Goal: Task Accomplishment & Management: Complete application form

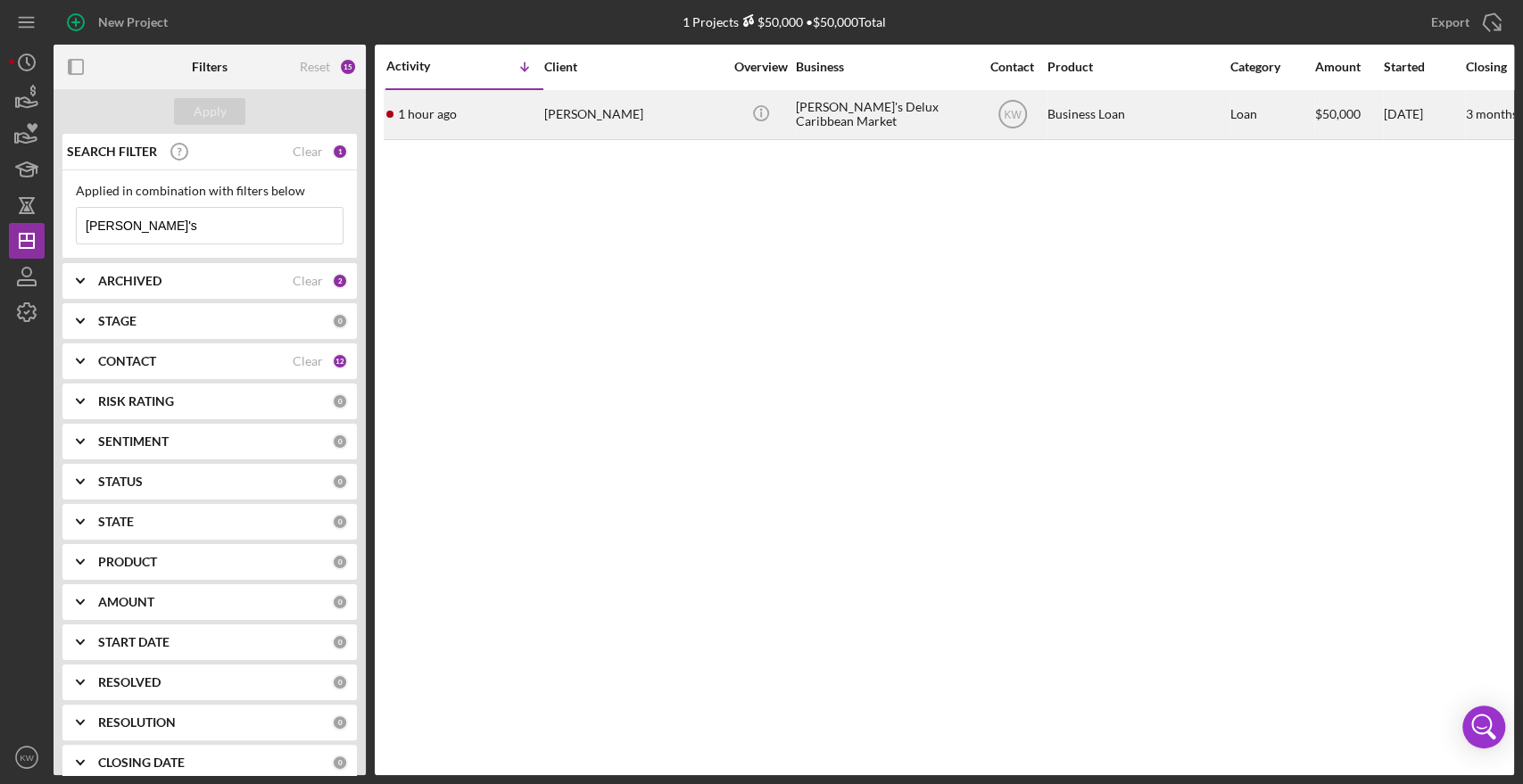
click at [579, 113] on div "Julia Leon" at bounding box center [633, 114] width 178 height 47
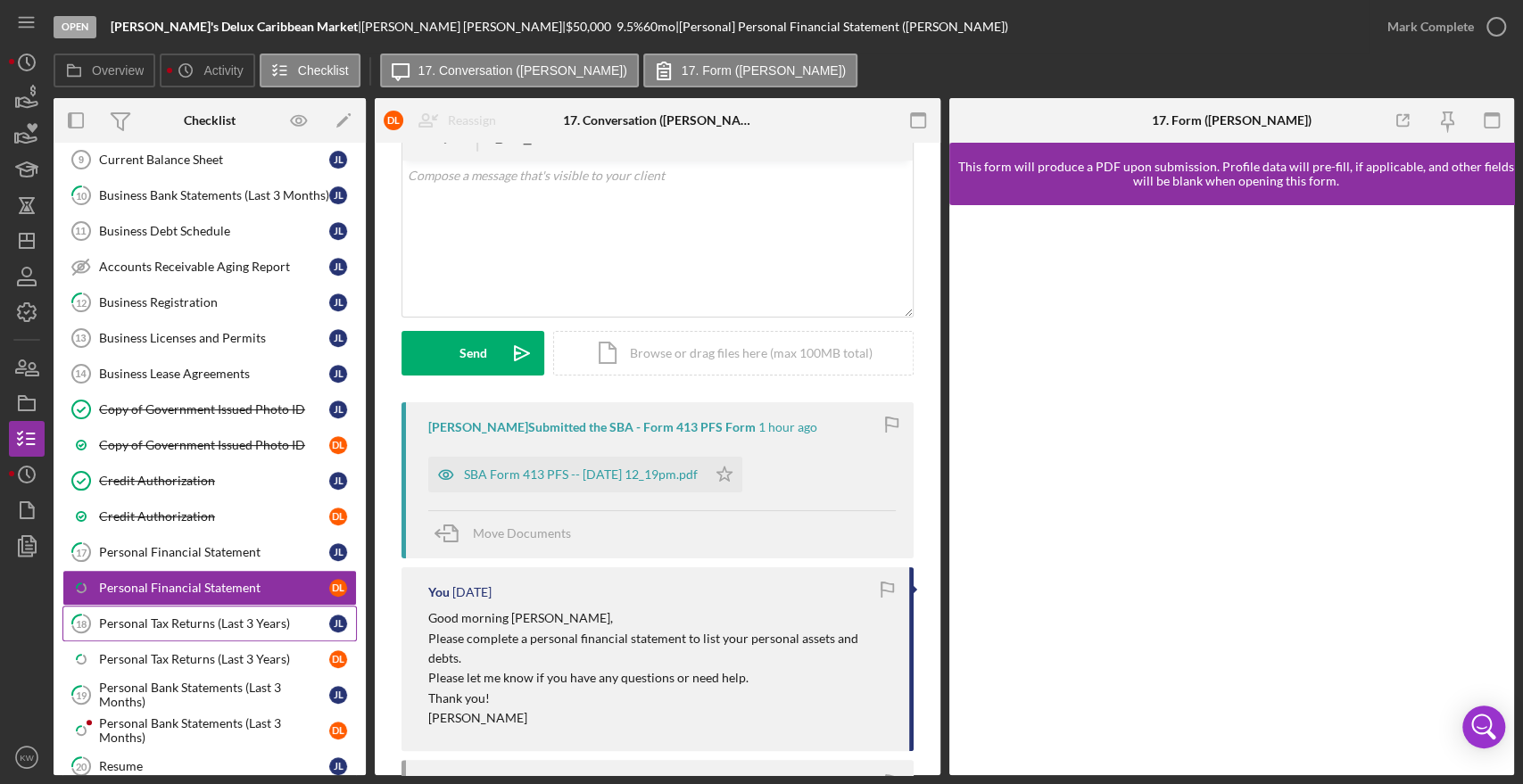
scroll to position [742, 0]
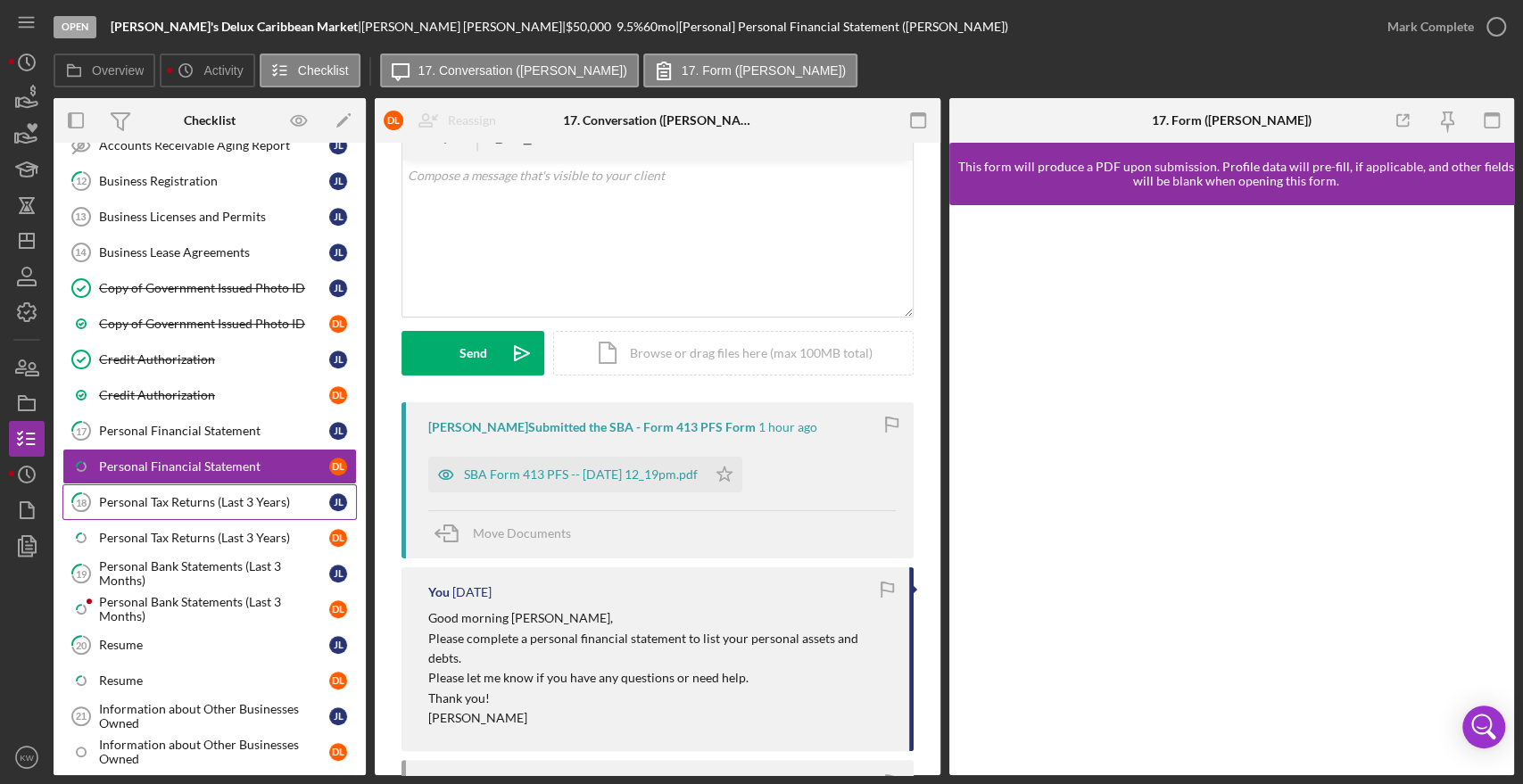
click at [227, 495] on div "Personal Tax Returns (Last 3 Years)" at bounding box center [214, 501] width 230 height 14
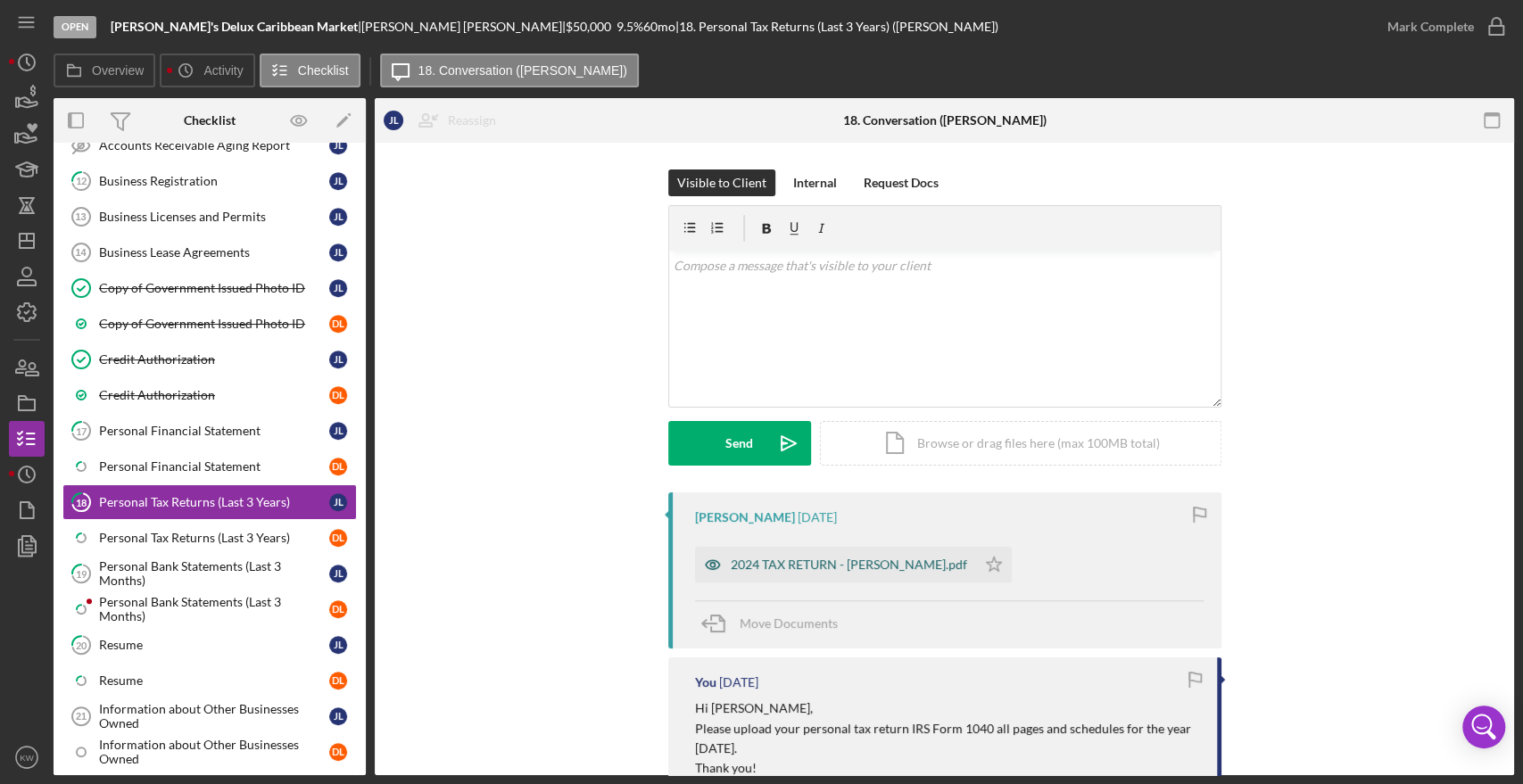
click at [742, 564] on div "2024 TAX RETURN - Julia Leon.pdf" at bounding box center [849, 564] width 237 height 14
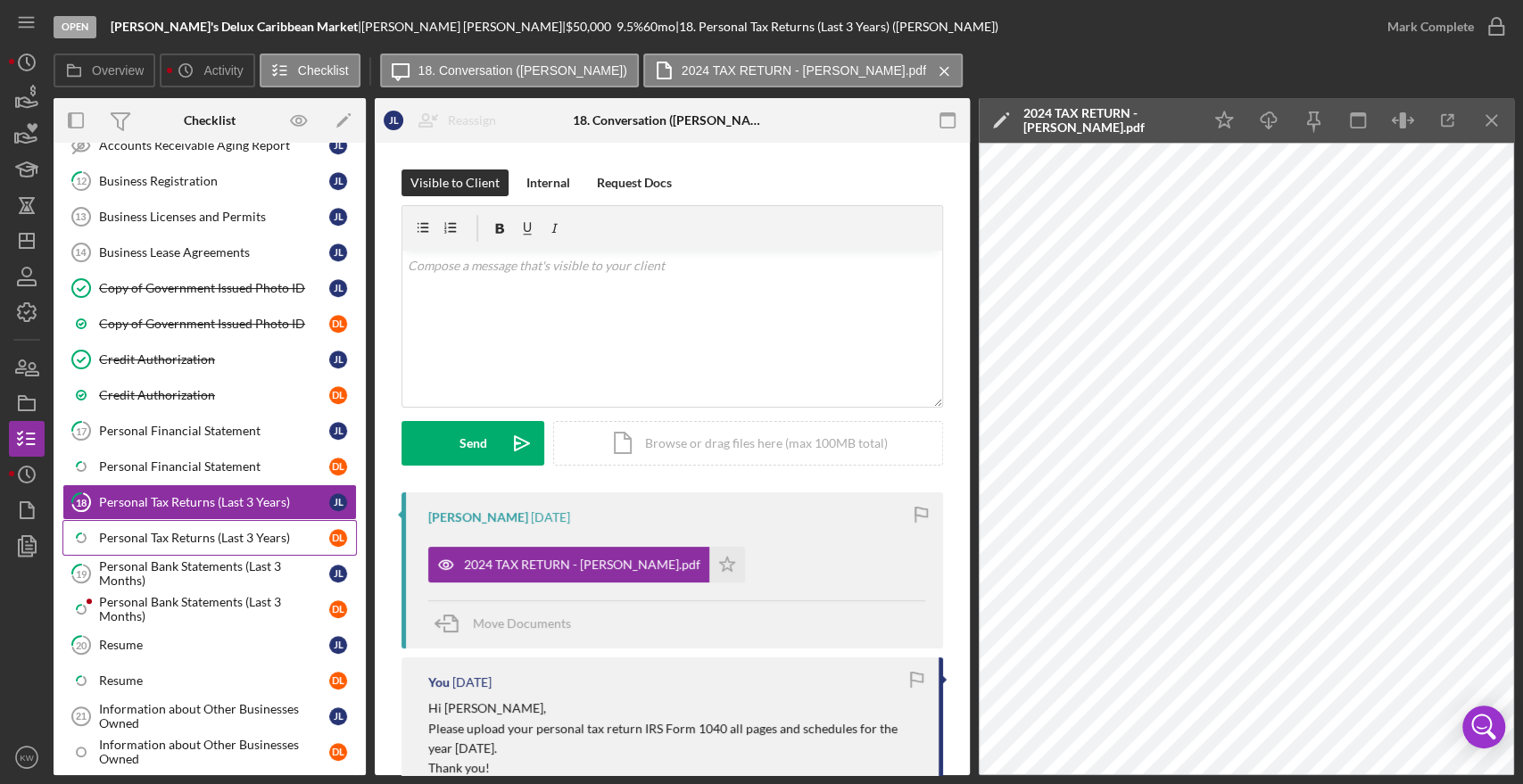
click at [212, 531] on div "Personal Tax Returns (Last 3 Years)" at bounding box center [214, 537] width 230 height 14
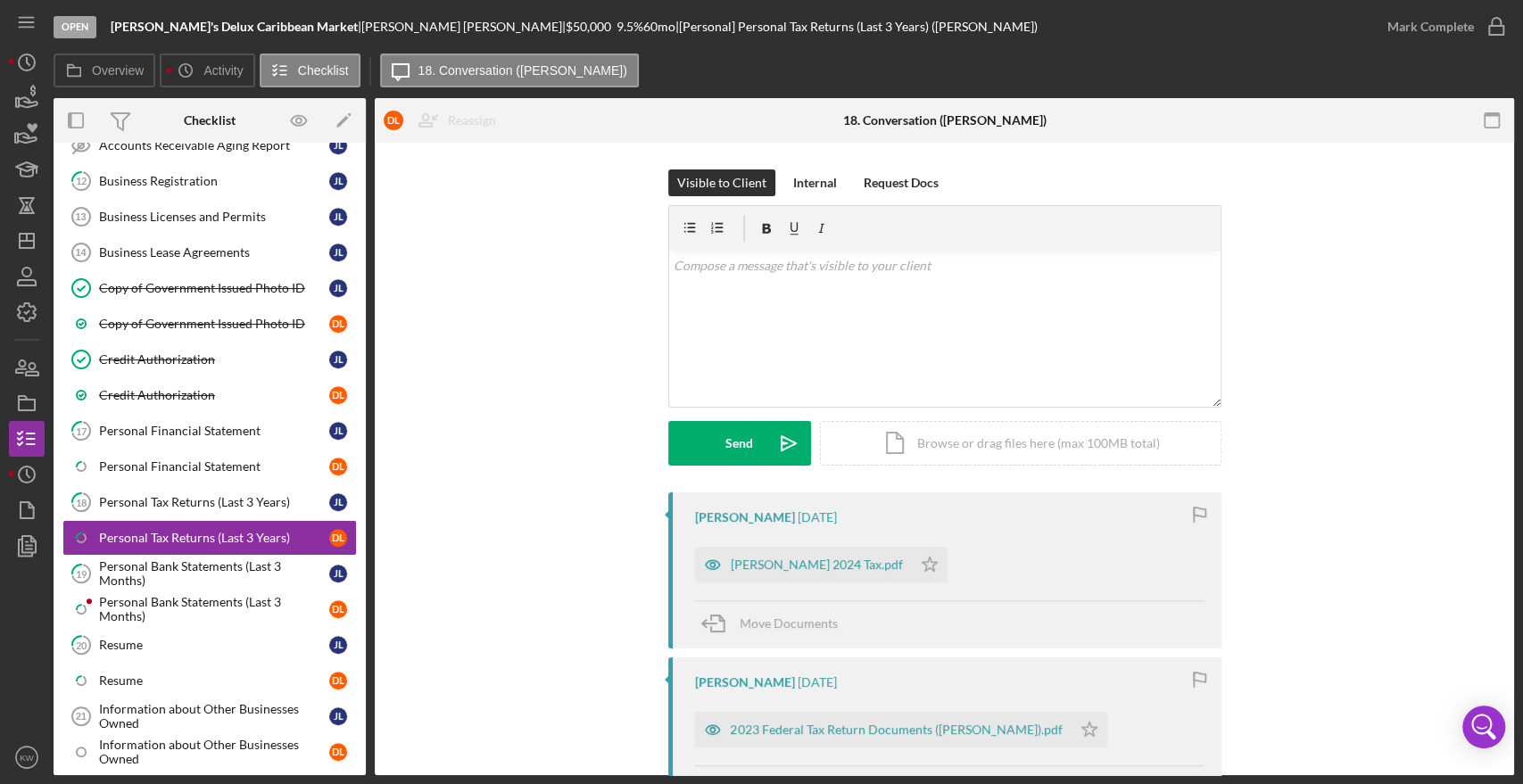
click at [996, 125] on div "18. Conversation (Dieudonne L.)" at bounding box center [945, 120] width 203 height 14
copy div "Dieudonne"
click at [806, 565] on div "Dieudonne 2024 Tax.pdf" at bounding box center [817, 564] width 172 height 14
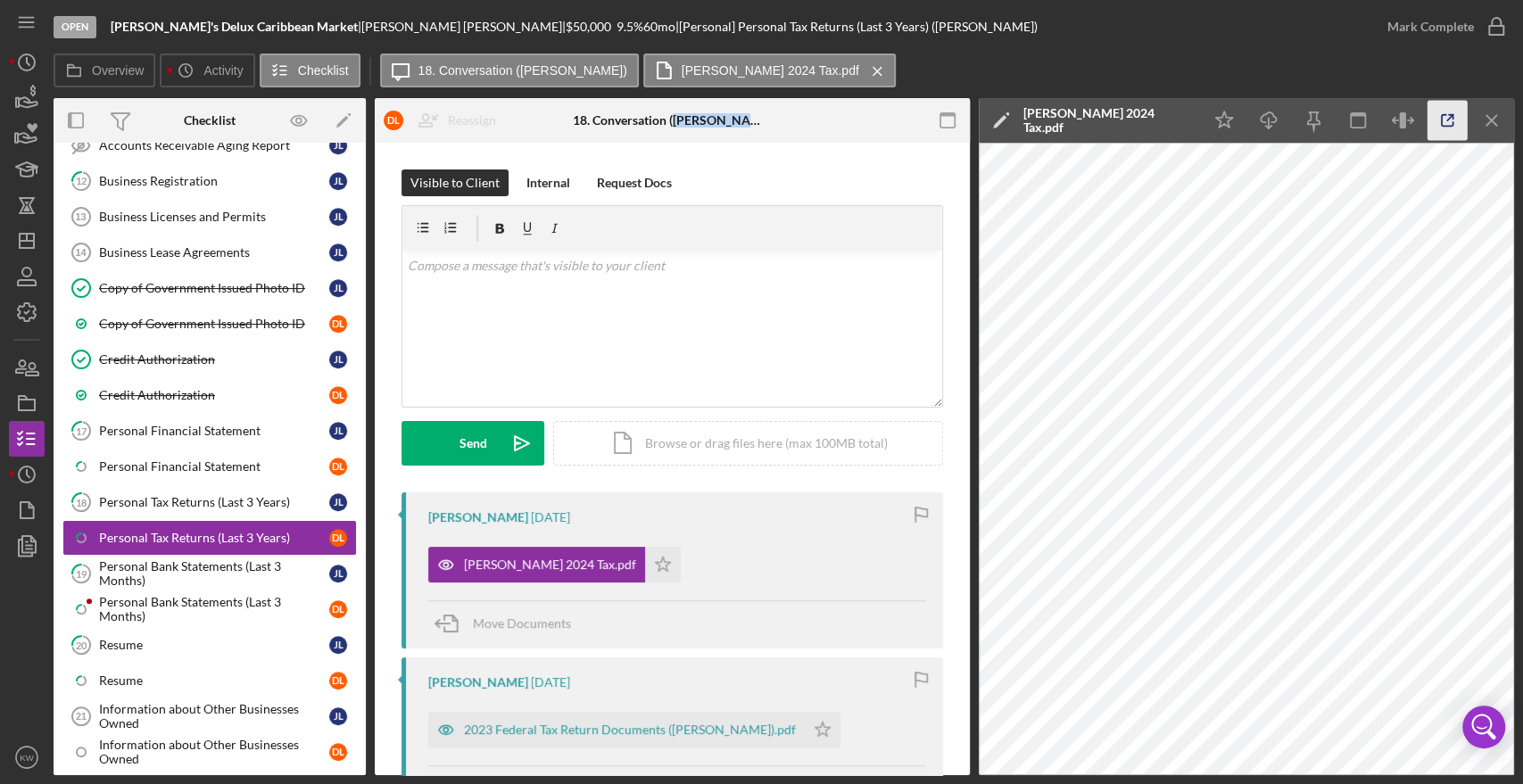
click at [1442, 119] on icon "button" at bounding box center [1447, 120] width 40 height 40
click at [173, 495] on div "Personal Tax Returns (Last 3 Years)" at bounding box center [214, 501] width 230 height 14
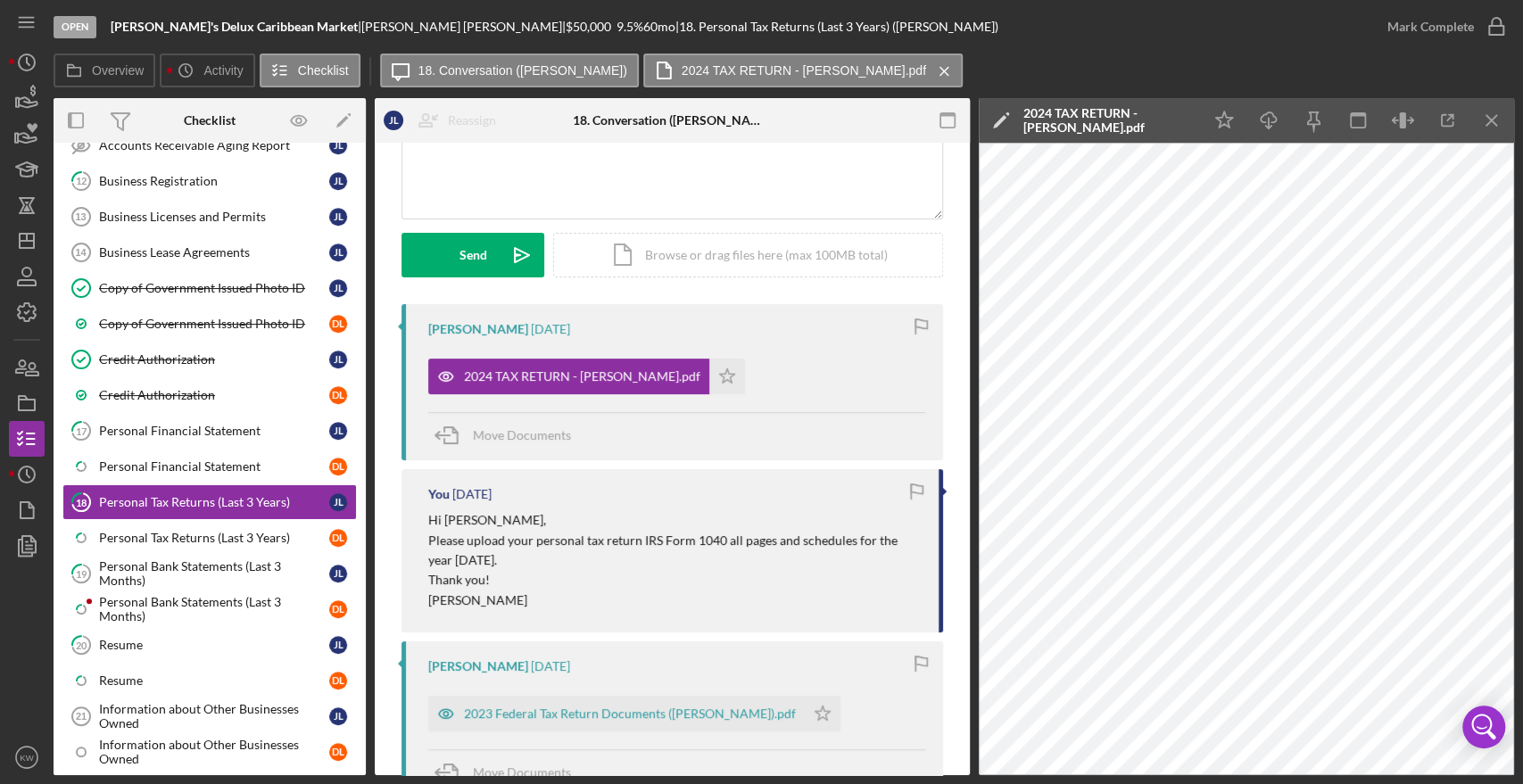
scroll to position [198, 0]
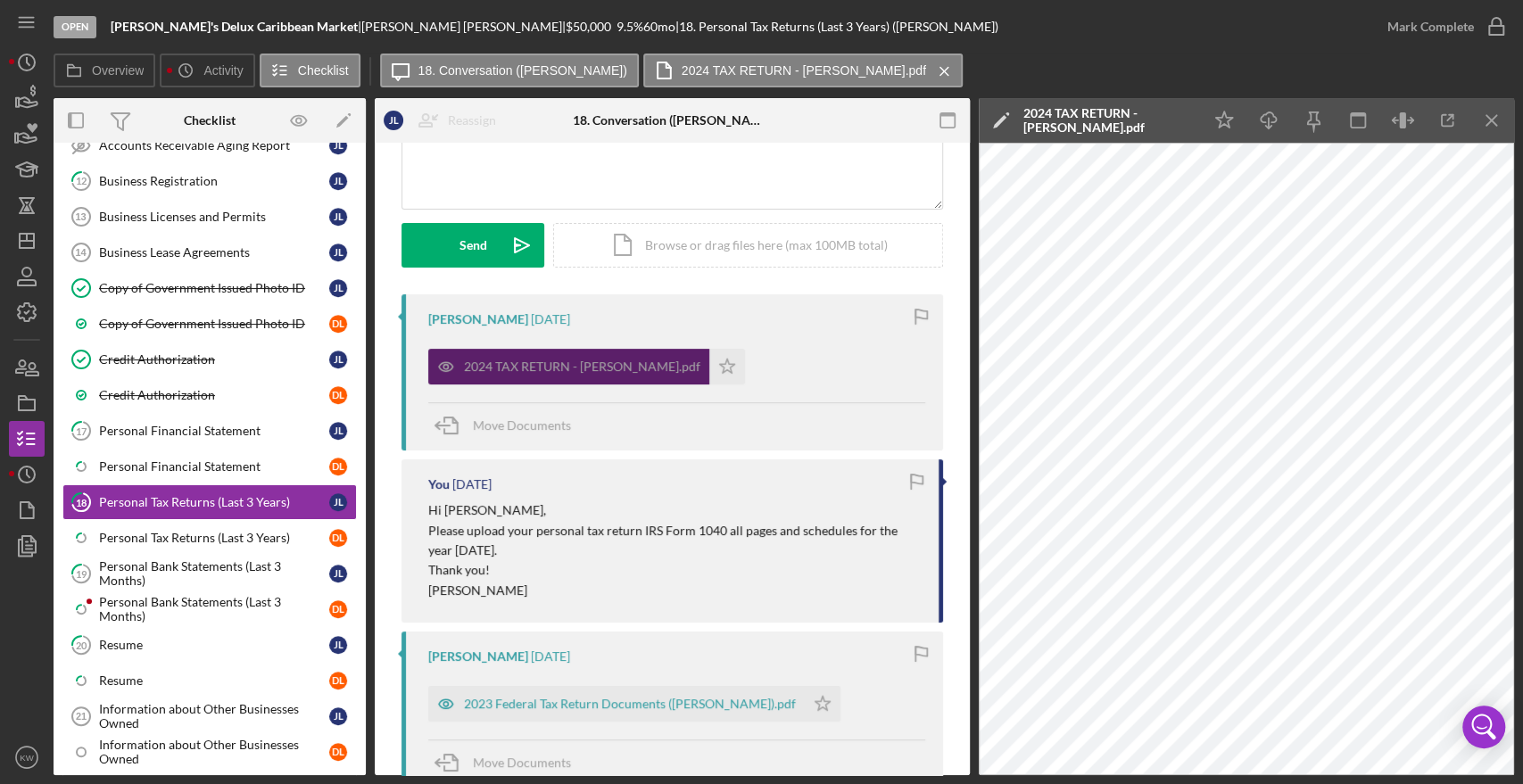
click at [605, 367] on div "2024 TAX RETURN - Julia Leon.pdf" at bounding box center [583, 366] width 237 height 14
click at [1442, 126] on icon "button" at bounding box center [1447, 120] width 12 height 12
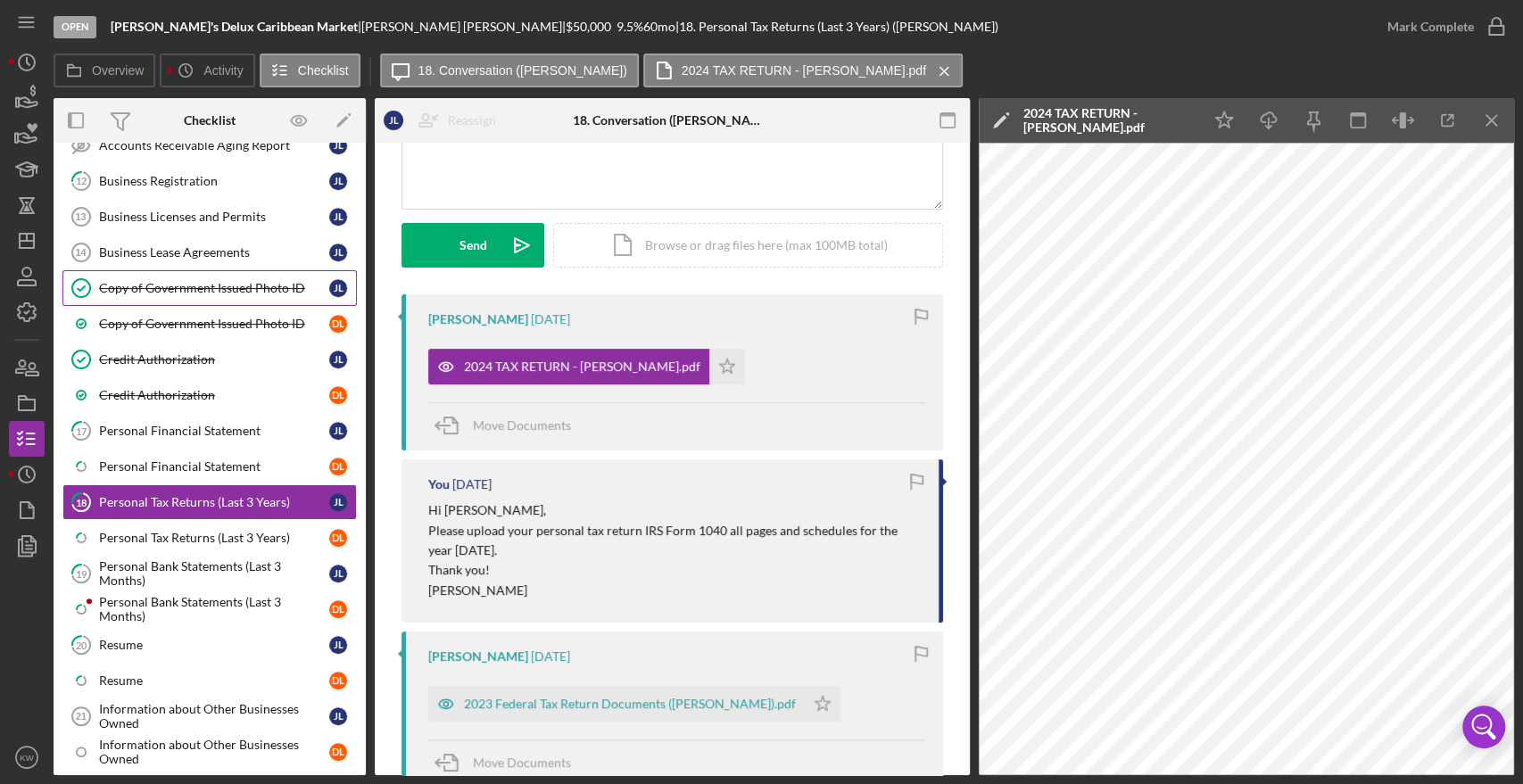
click at [152, 281] on div "Copy of Government Issued Photo ID" at bounding box center [214, 288] width 230 height 14
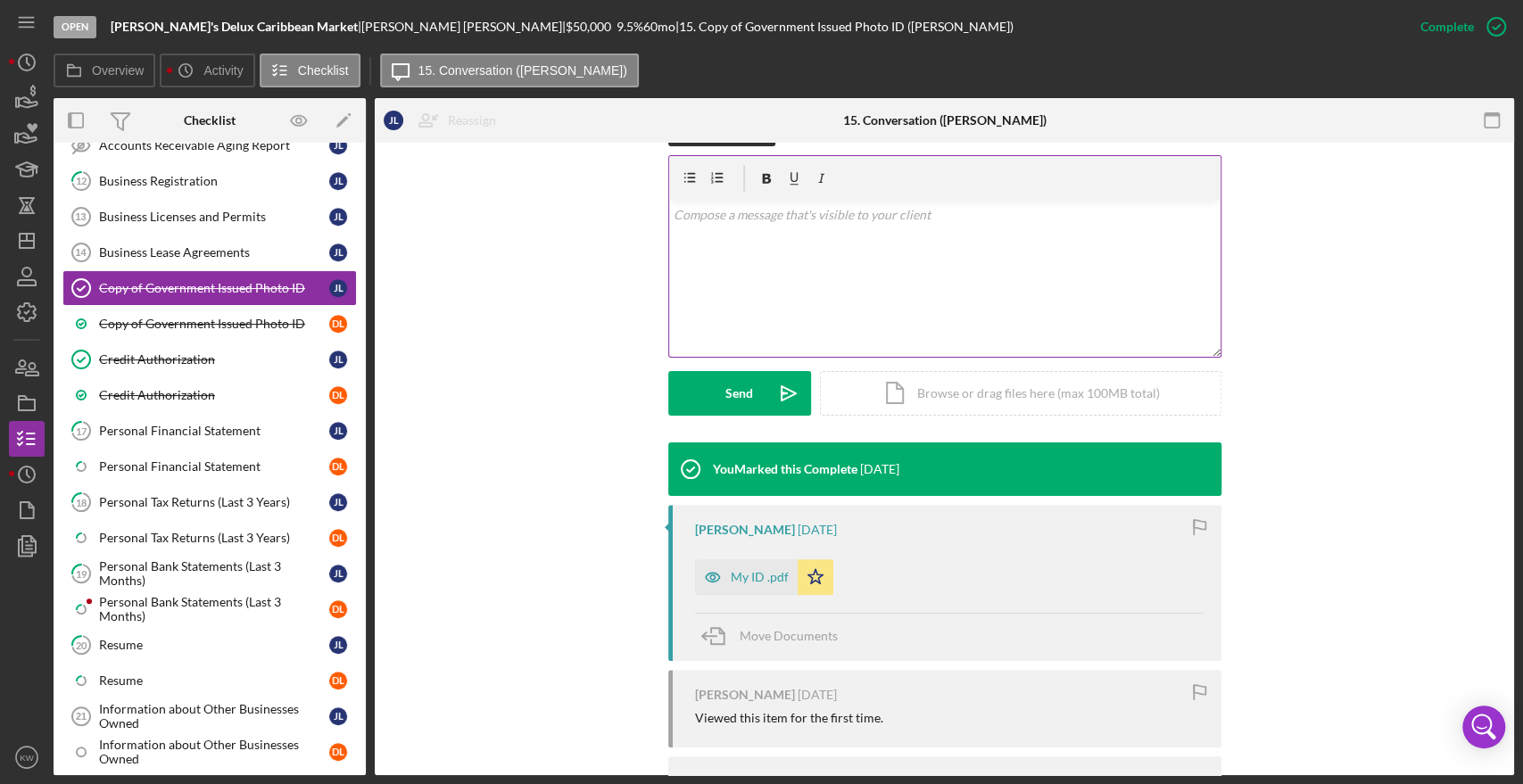
scroll to position [297, 0]
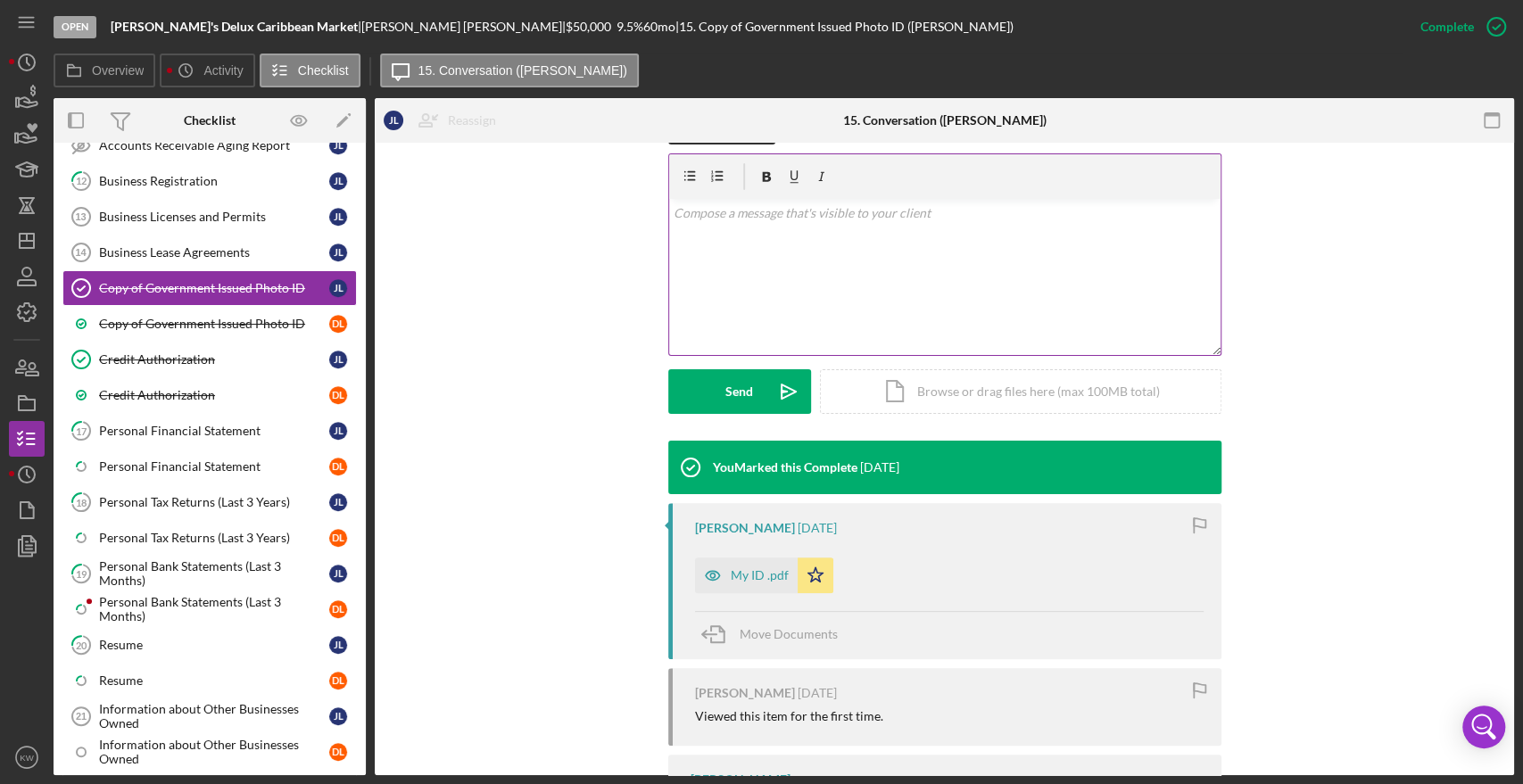
click at [751, 578] on div "My ID .pdf" at bounding box center [759, 575] width 58 height 14
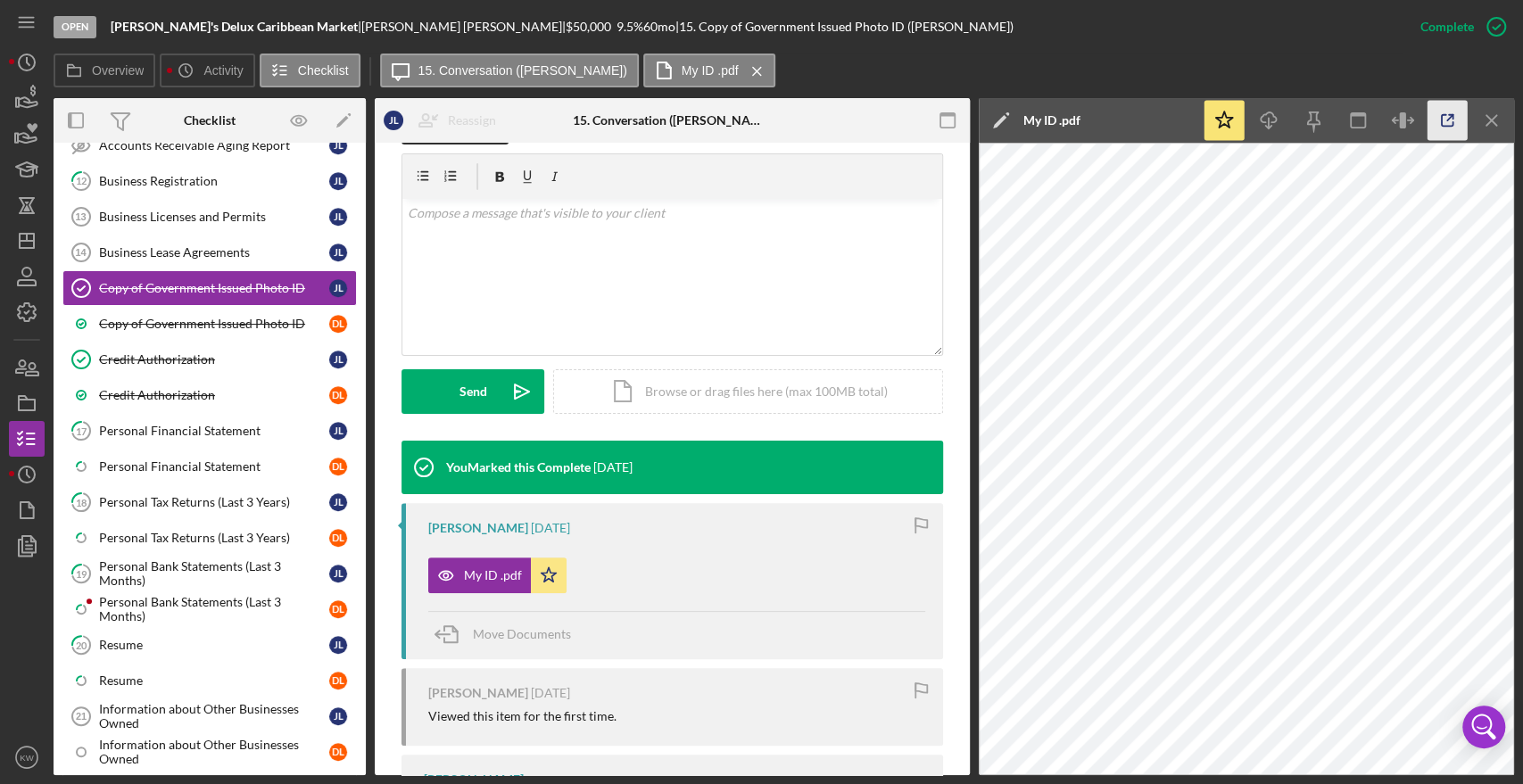
click at [1442, 119] on icon "button" at bounding box center [1447, 120] width 40 height 40
click at [167, 307] on link "Copy of Government Issued Photo ID D L" at bounding box center [210, 324] width 294 height 36
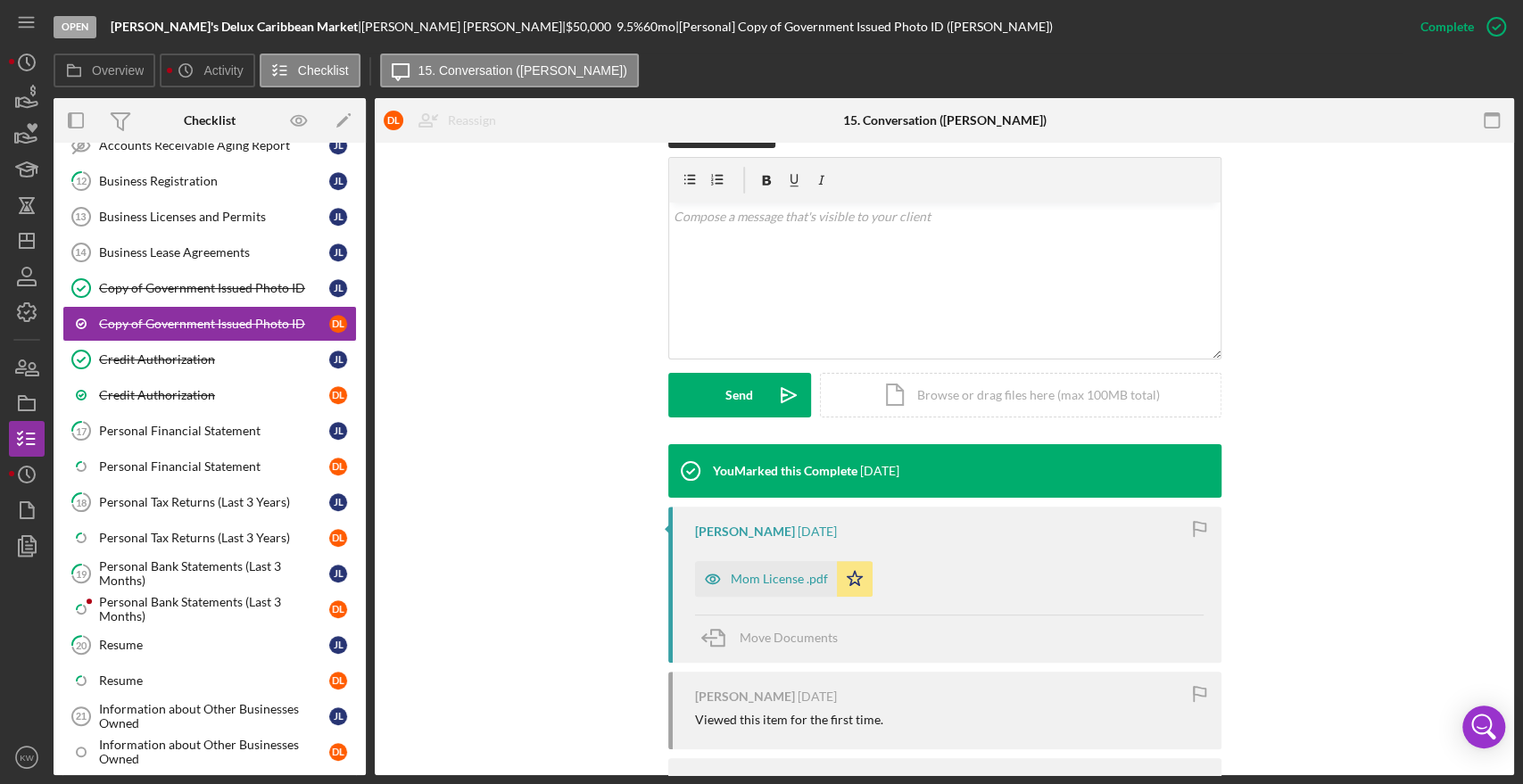
scroll to position [297, 0]
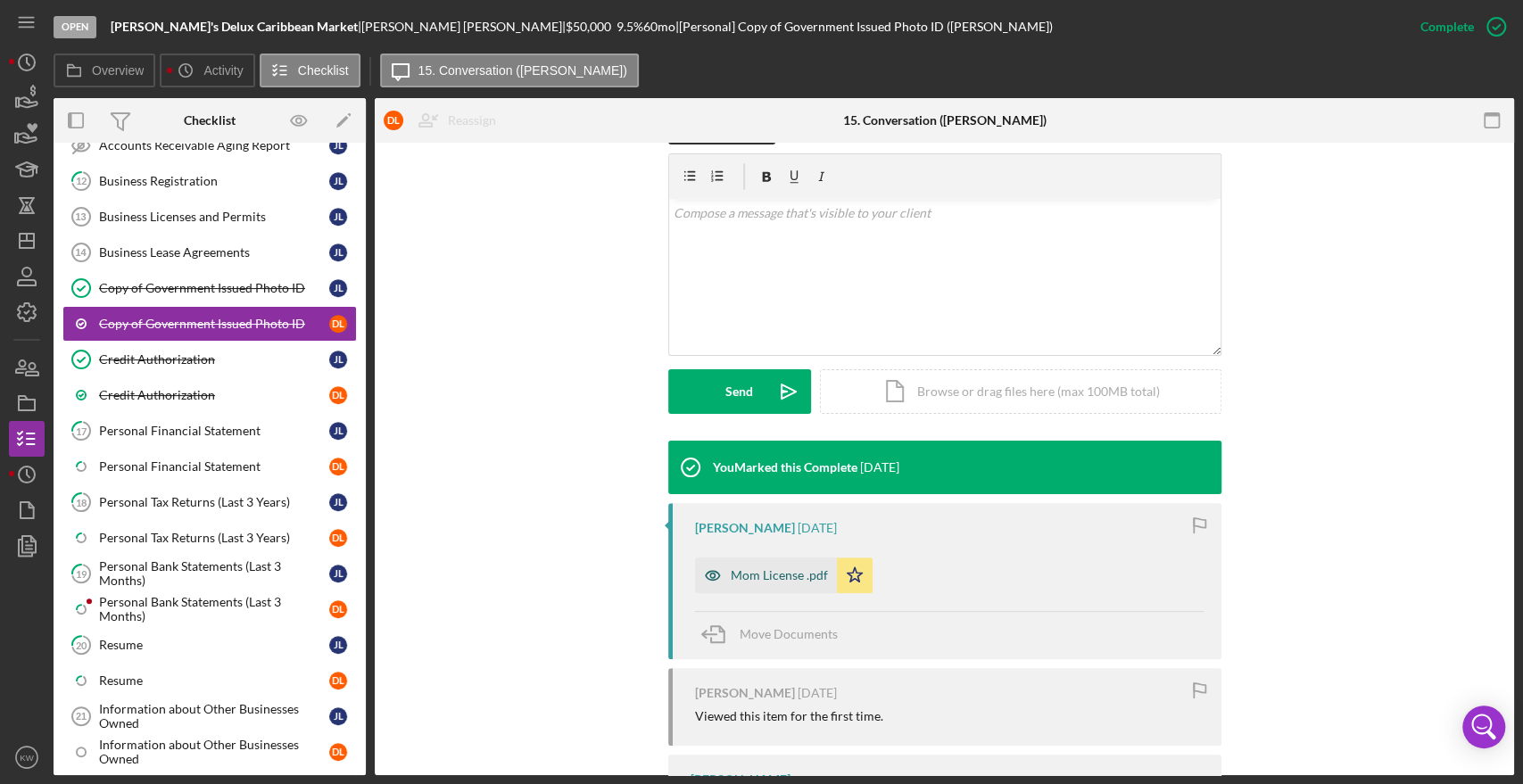
click at [780, 571] on div "Mom License .pdf" at bounding box center [779, 575] width 97 height 14
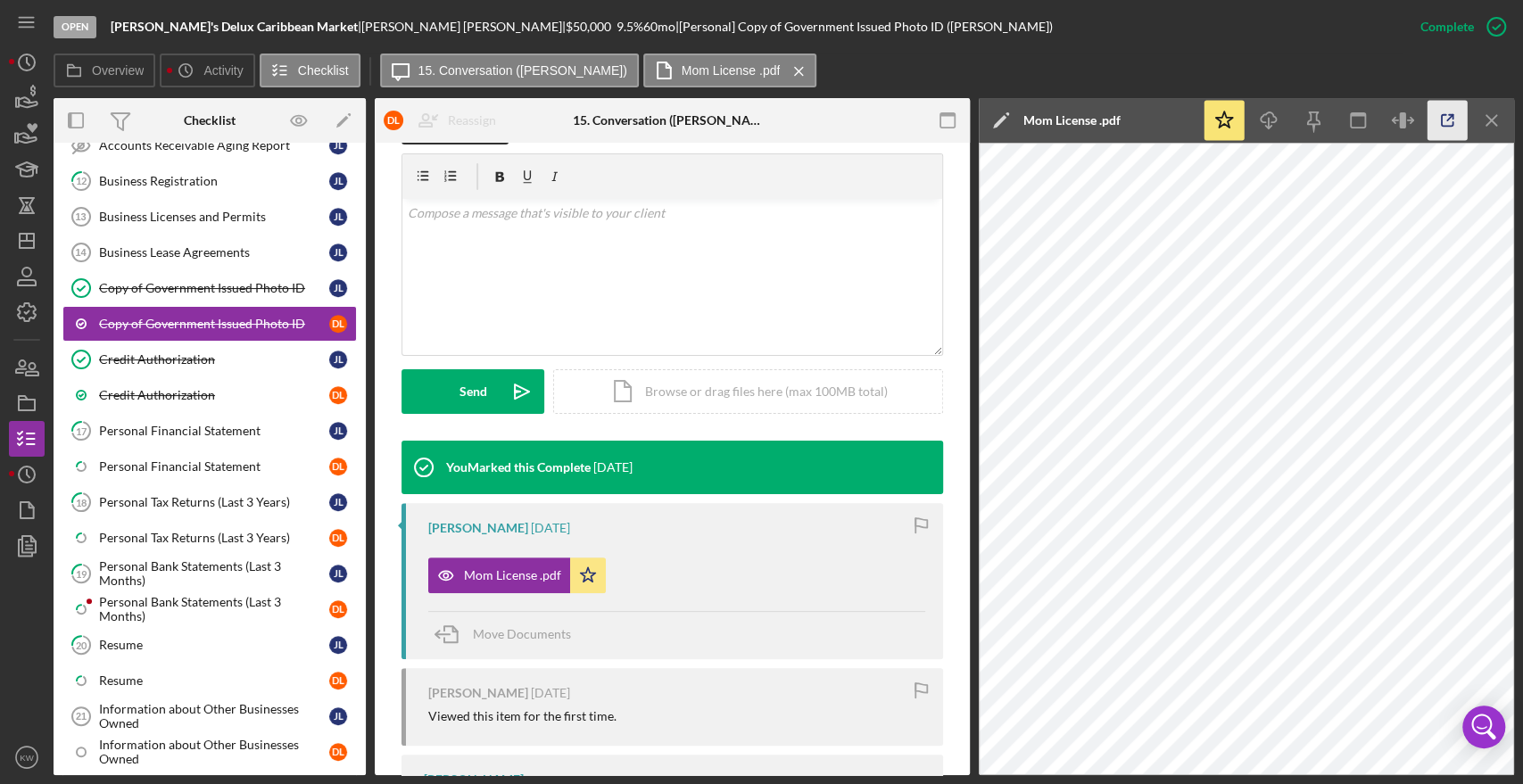
click at [1449, 127] on icon "button" at bounding box center [1447, 120] width 40 height 40
click at [165, 352] on div "Credit Authorization" at bounding box center [214, 359] width 230 height 14
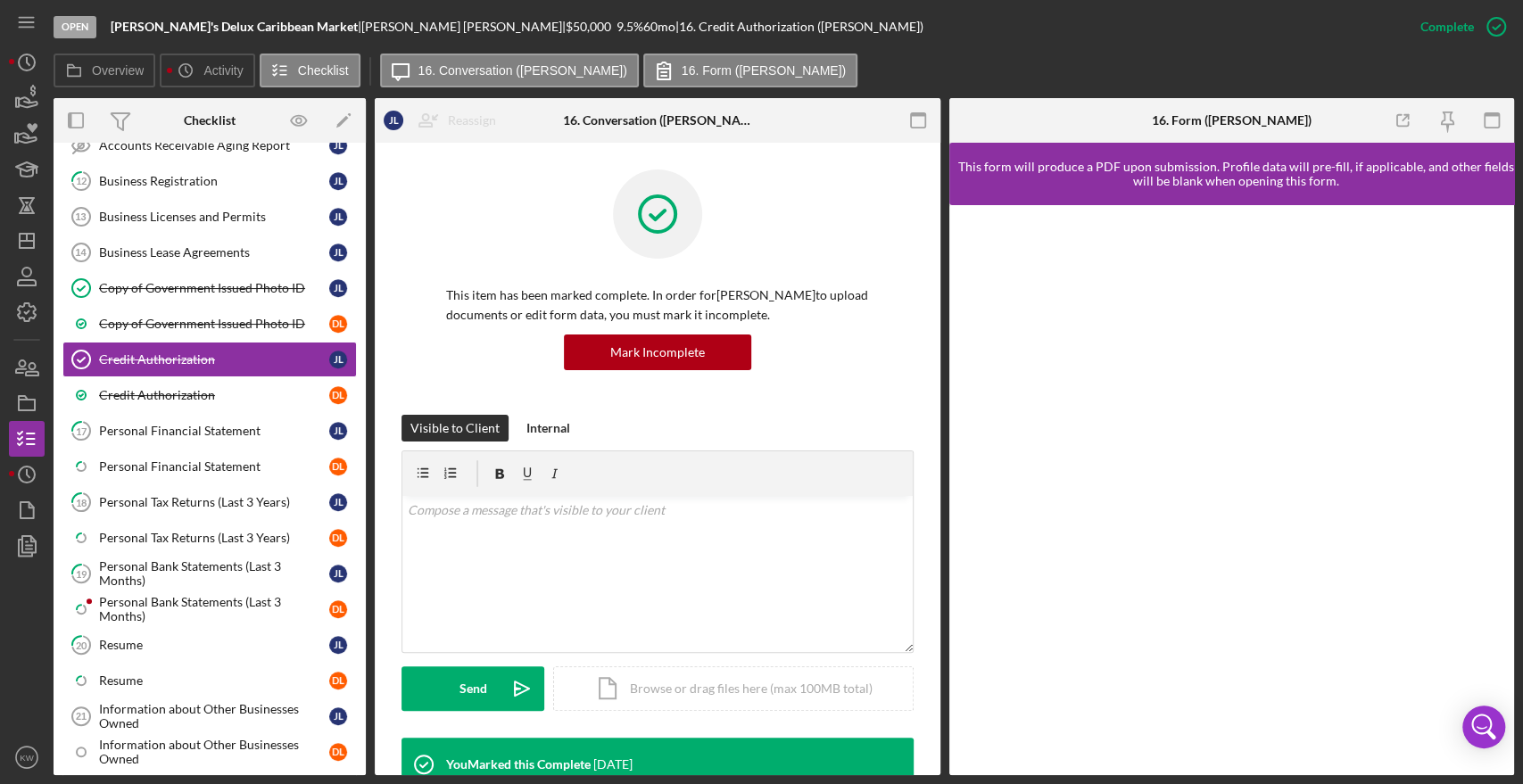
scroll to position [297, 0]
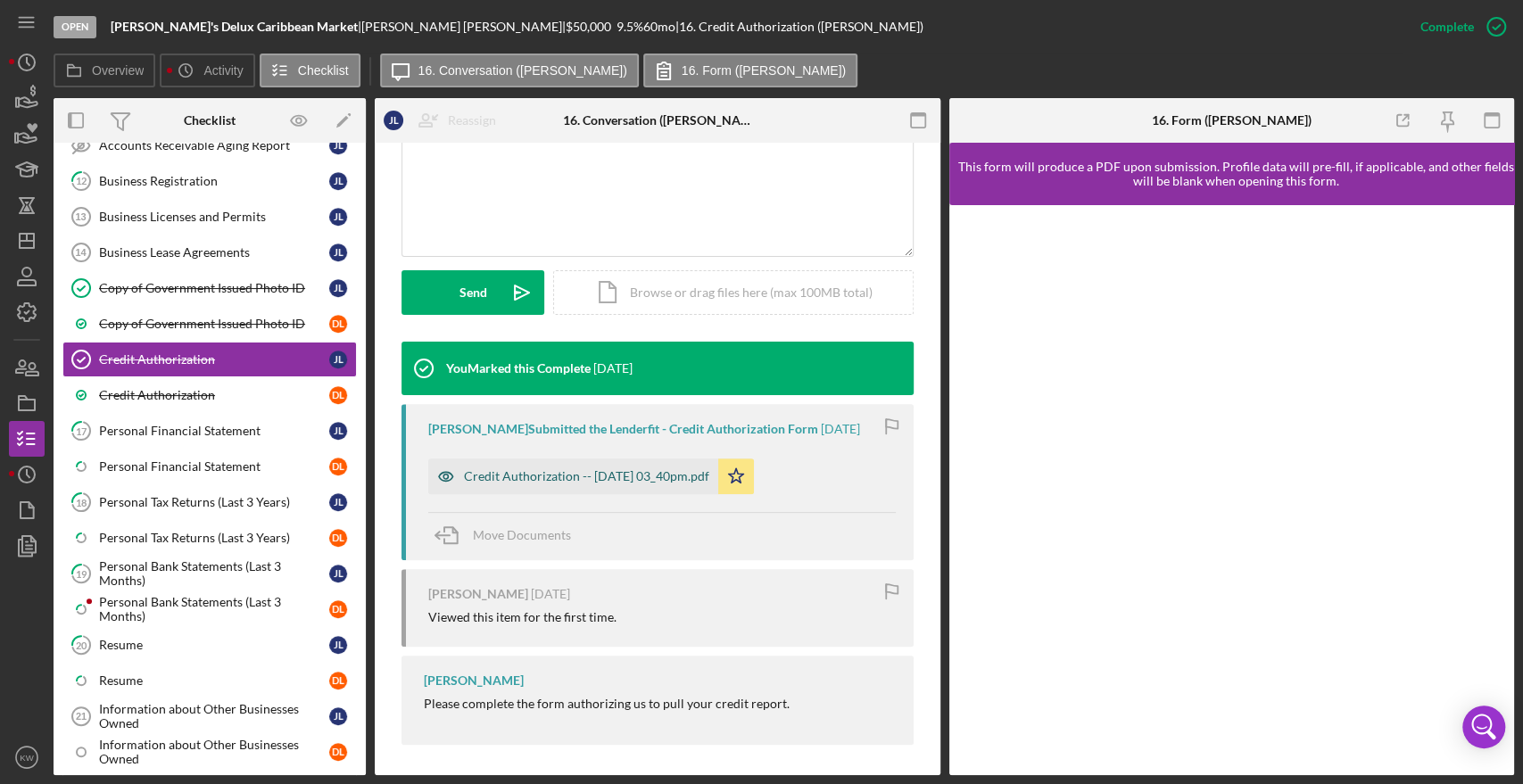
click at [609, 487] on div "Credit Authorization -- 2025-08-28 03_40pm.pdf" at bounding box center [573, 476] width 290 height 36
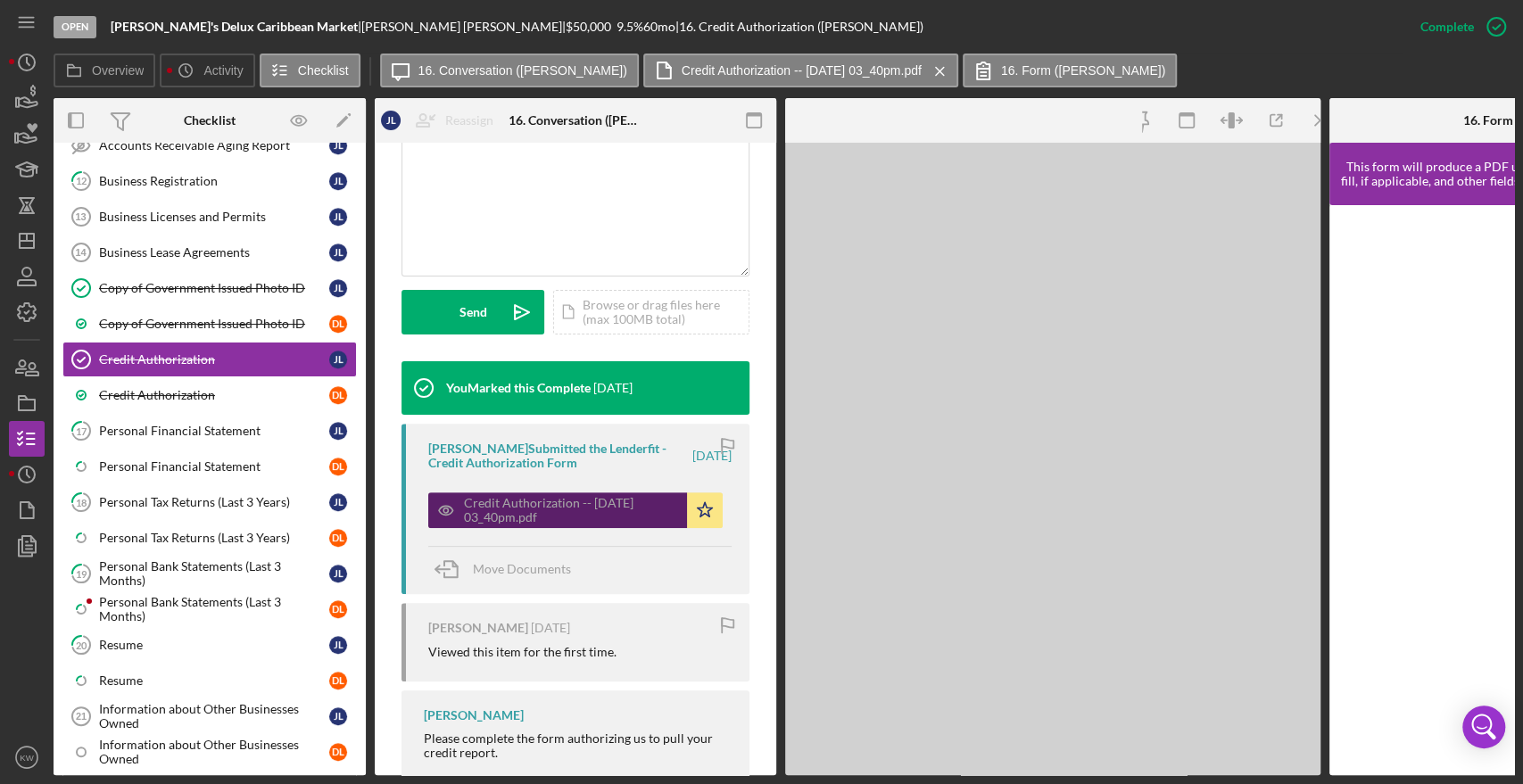
scroll to position [416, 0]
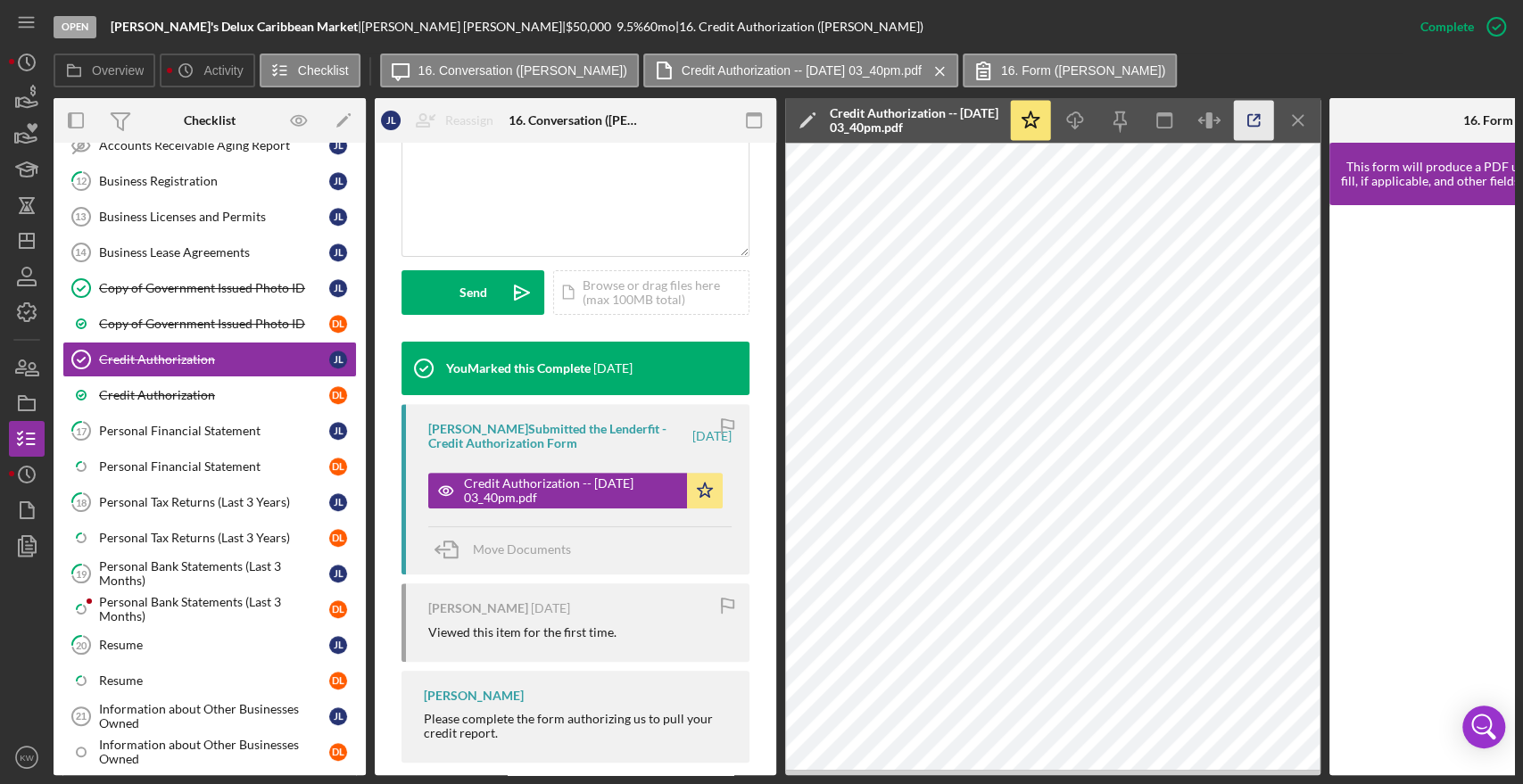
click at [1256, 130] on icon "button" at bounding box center [1253, 120] width 40 height 40
click at [165, 388] on div "Credit Authorization" at bounding box center [214, 395] width 230 height 14
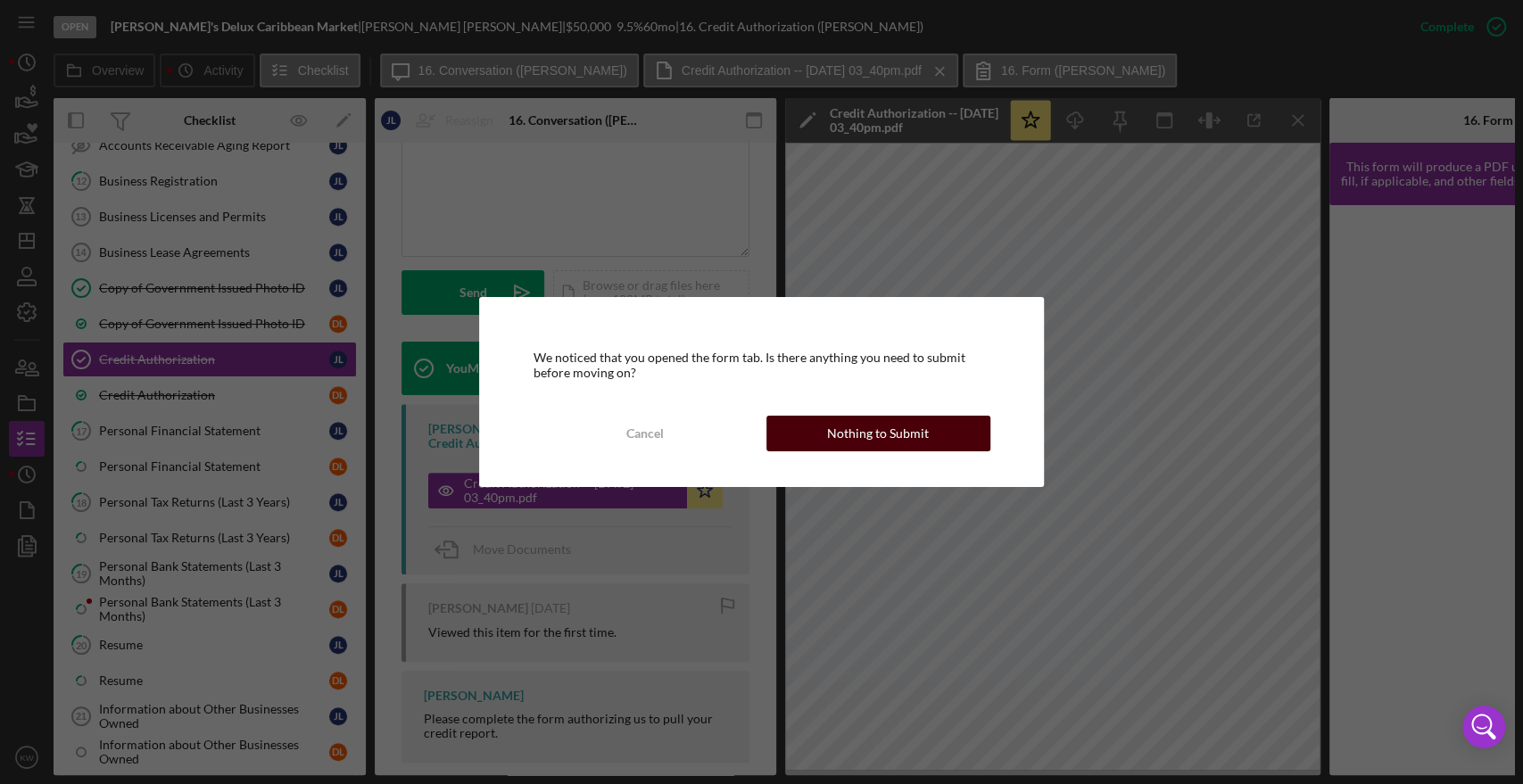
click at [903, 419] on div "Nothing to Submit" at bounding box center [878, 434] width 102 height 36
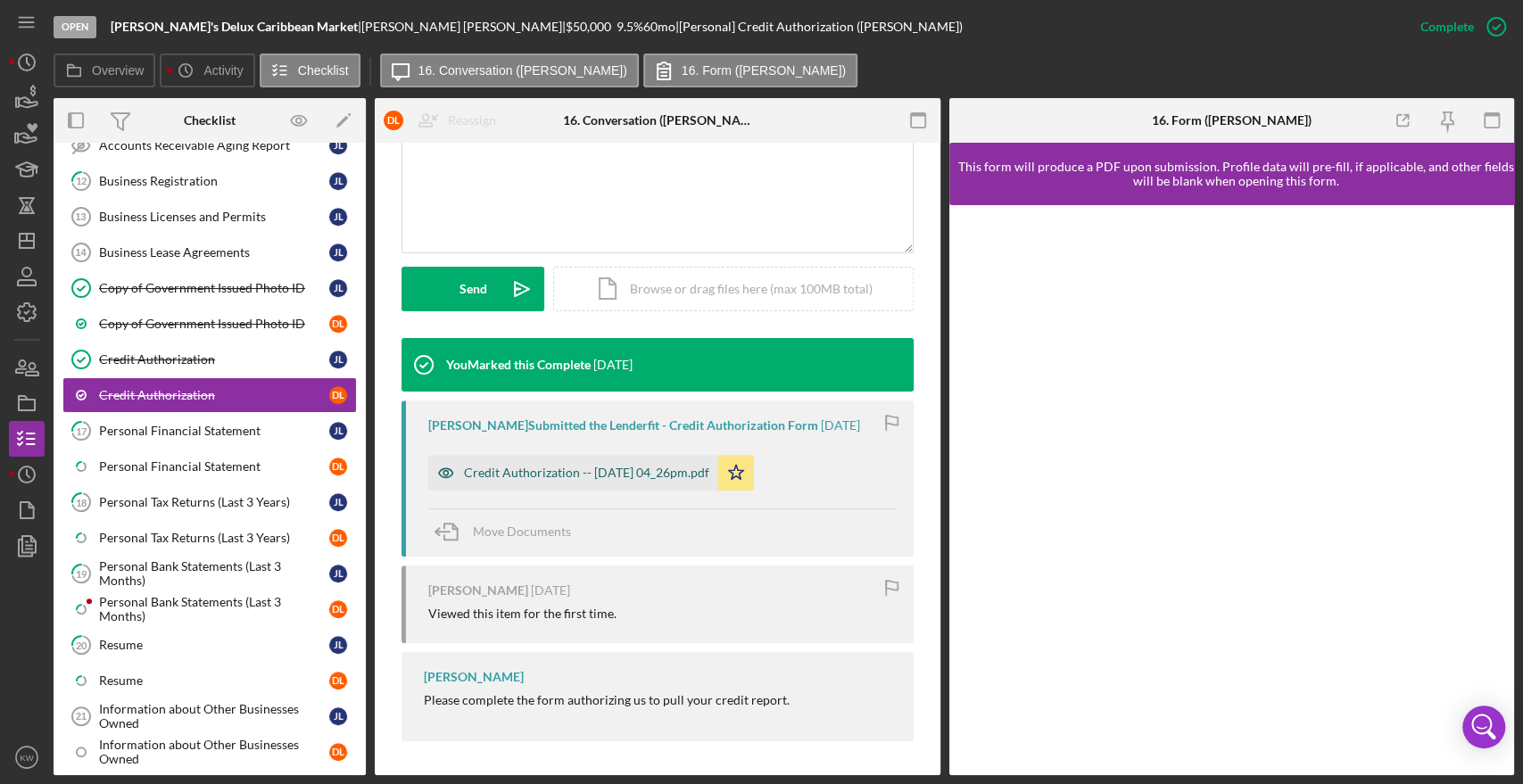
click at [642, 467] on div "Credit Authorization -- 2025-08-28 04_26pm.pdf" at bounding box center [586, 472] width 245 height 14
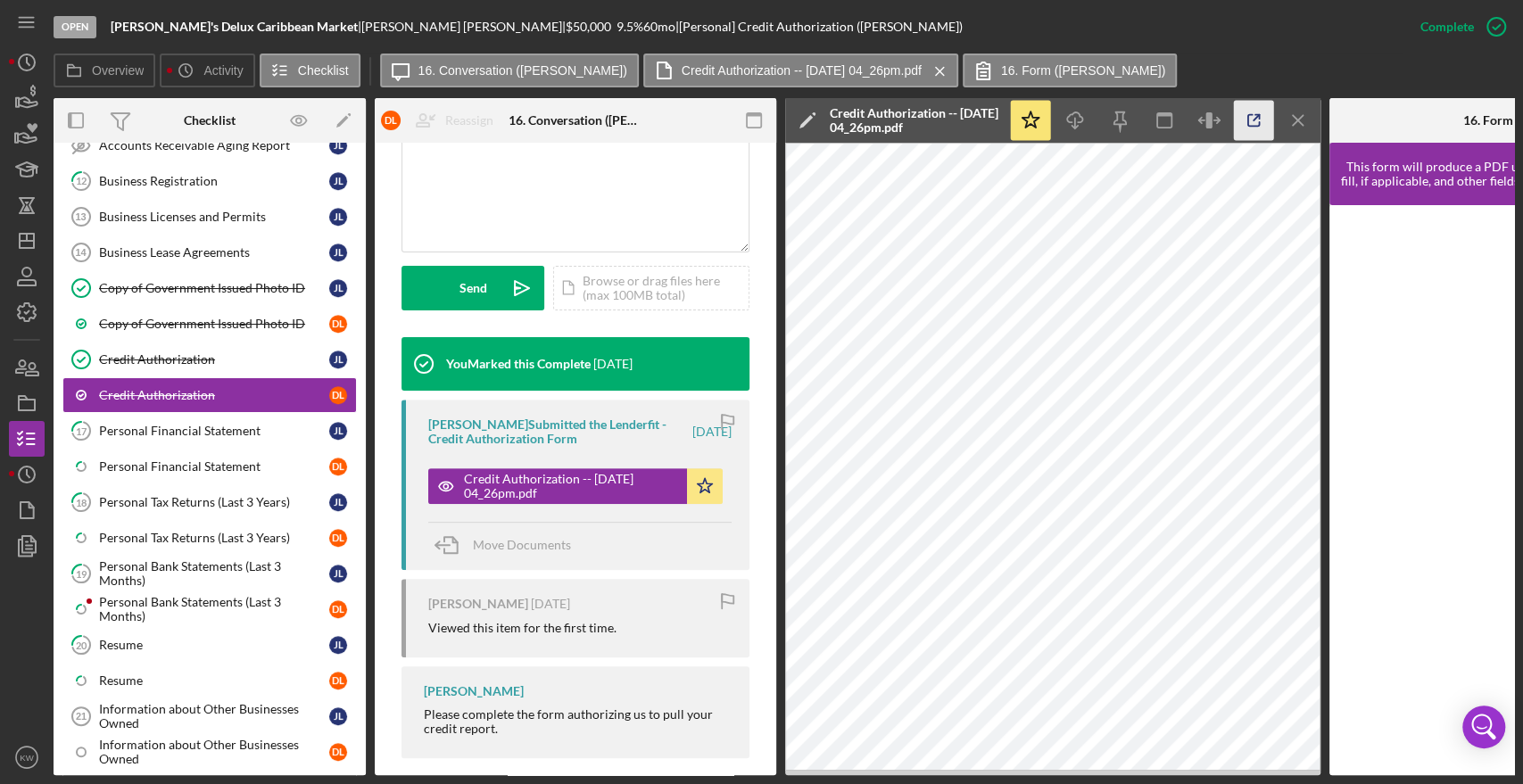
click at [1252, 124] on icon "button" at bounding box center [1253, 120] width 40 height 40
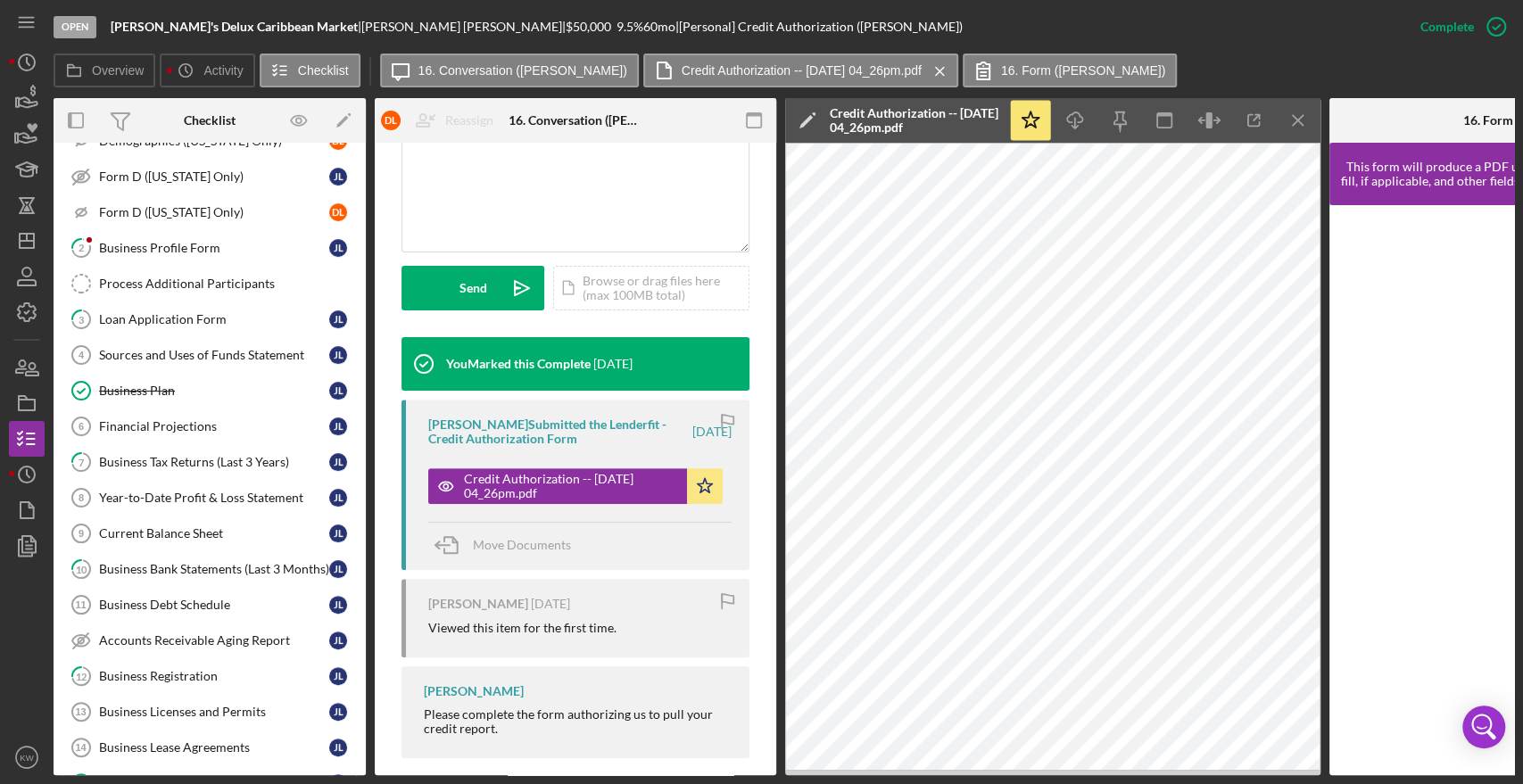
scroll to position [148, 0]
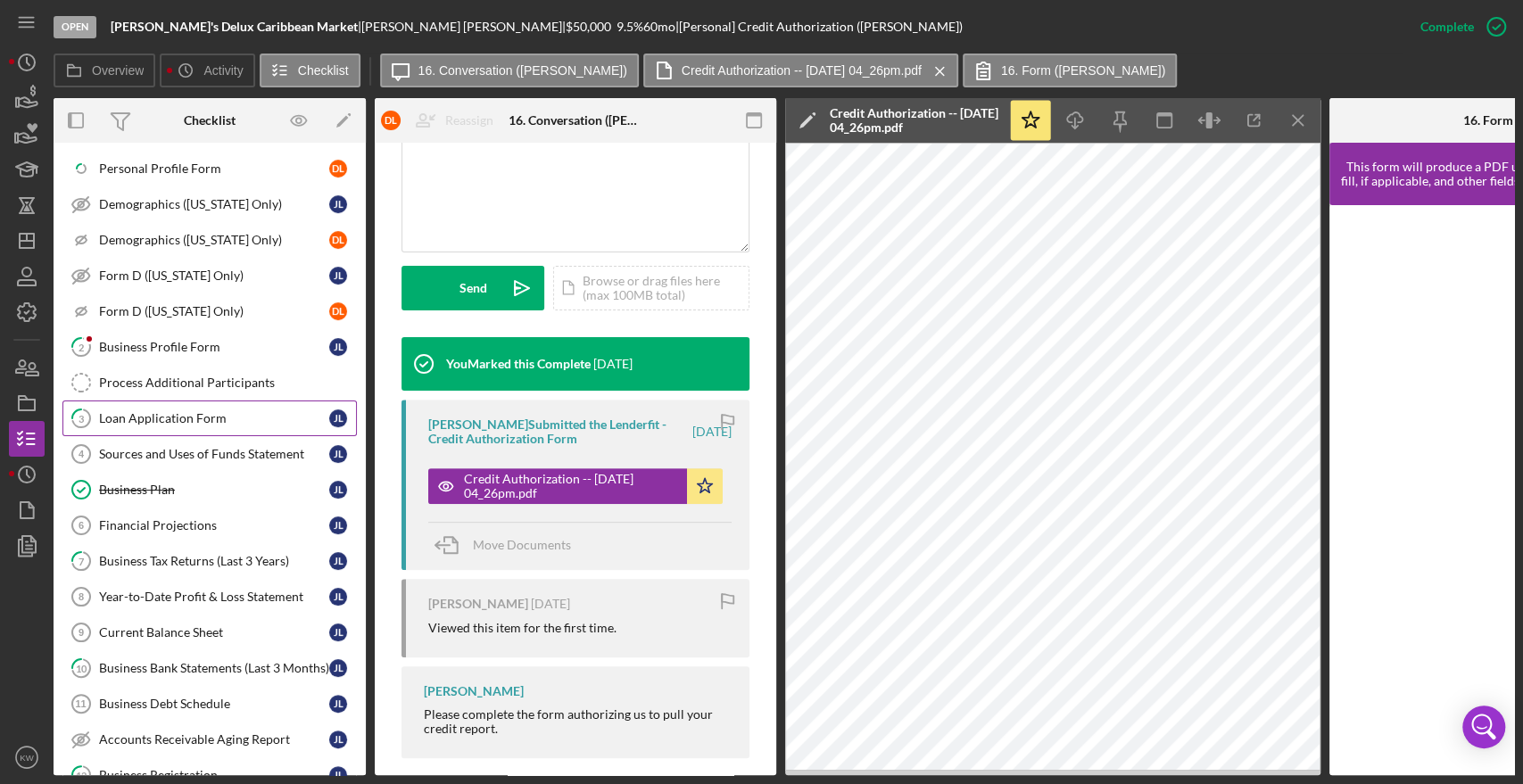
click at [209, 413] on div "Loan Application Form" at bounding box center [214, 418] width 230 height 14
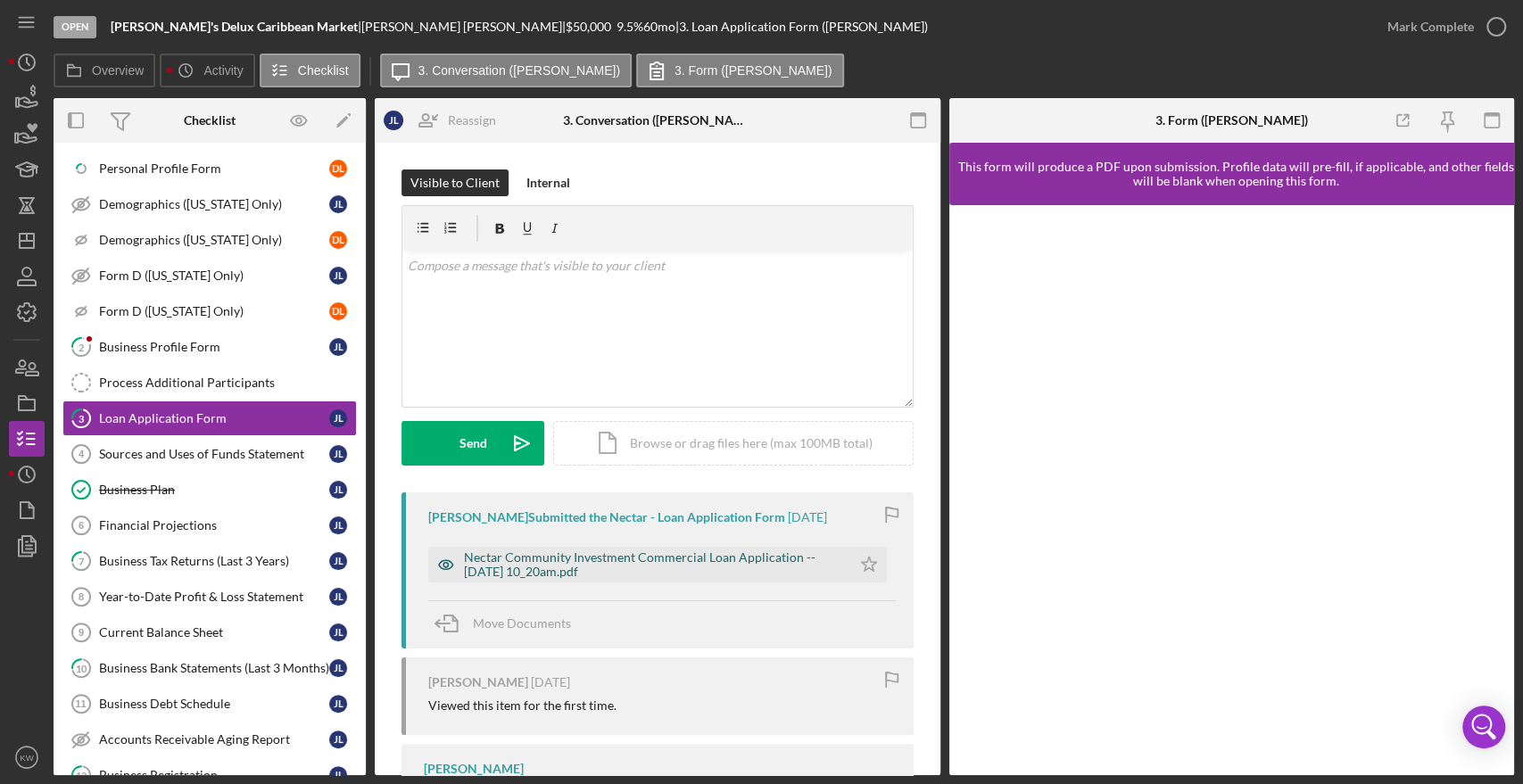
click at [706, 557] on div "Nectar Community Investment Commercial Loan Application -- [DATE] 10_20am.pdf" at bounding box center [653, 564] width 378 height 29
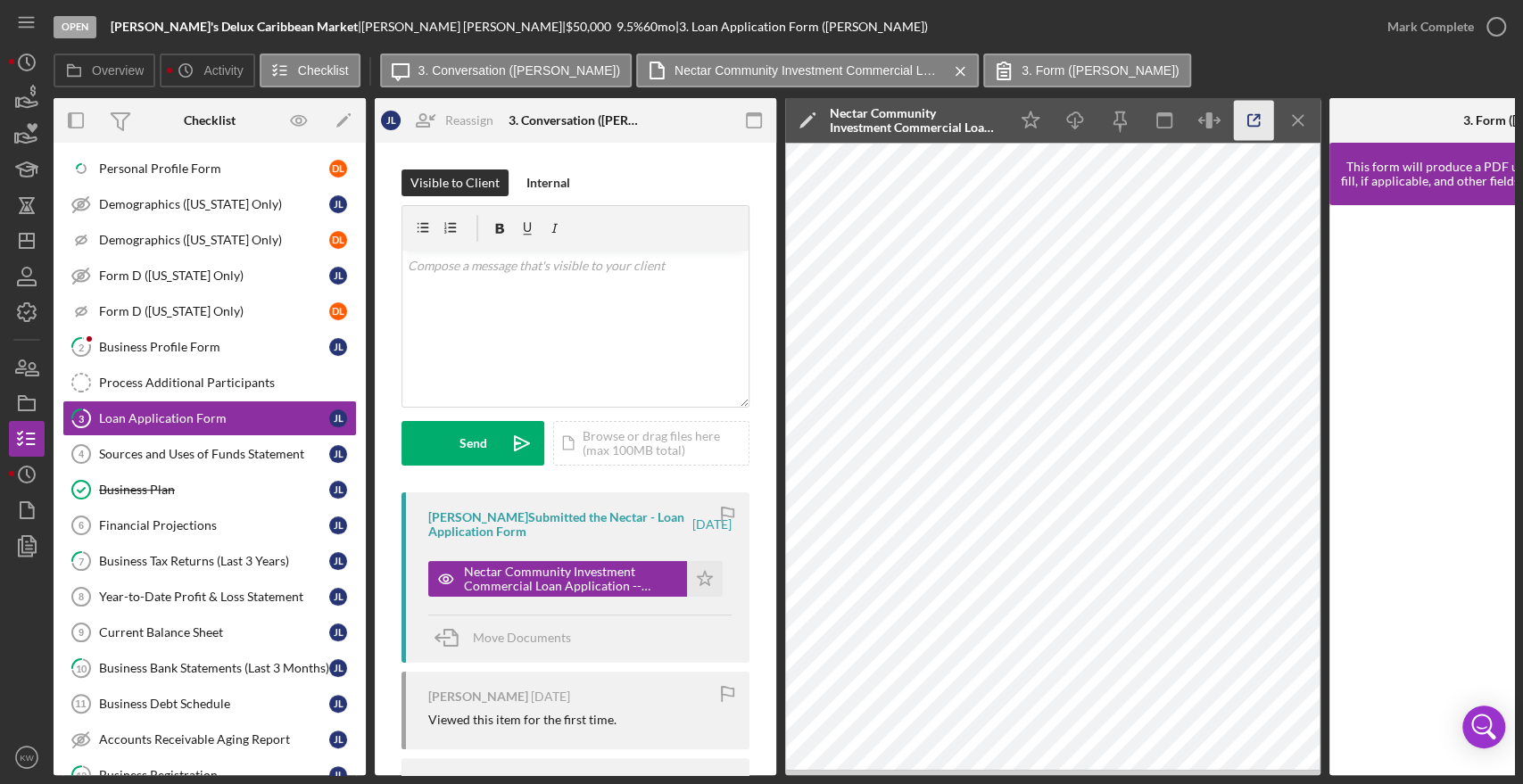
click at [1255, 116] on icon "button" at bounding box center [1253, 120] width 40 height 40
